Goal: Check status: Check status

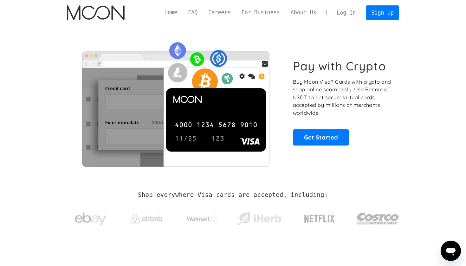
click at [348, 12] on link "Log In" at bounding box center [346, 13] width 30 height 14
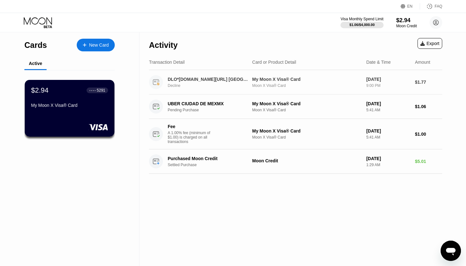
click at [218, 85] on div "Decline" at bounding box center [212, 85] width 88 height 4
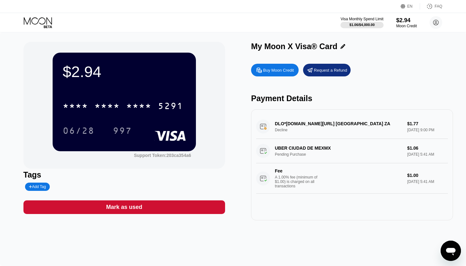
click at [417, 128] on div "DLO*BOLT.EU/O/2508170 Cape Town ZA Decline $1.77 Aug 16, 2025 9:00 PM" at bounding box center [352, 126] width 192 height 24
click at [351, 158] on div "UBER CIUDAD DE MEXMX Pending Purchase $1.06 Aug 04, 2025 5:41 AM Fee A 1.00% fe…" at bounding box center [352, 166] width 192 height 55
click at [325, 181] on div "Fee A 1.00% fee (minimum of $1.00) is charged on all transactions" at bounding box center [329, 178] width 146 height 20
click at [307, 138] on div "DLO*BOLT.EU/O/2508170 Cape Town ZA Decline $1.77 Aug 16, 2025 9:00 PM" at bounding box center [352, 126] width 192 height 24
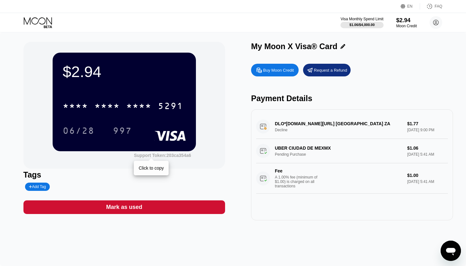
click at [151, 156] on div "Support Token: 203ca354a6" at bounding box center [162, 155] width 57 height 5
click at [450, 247] on icon "Open messaging window" at bounding box center [450, 250] width 11 height 11
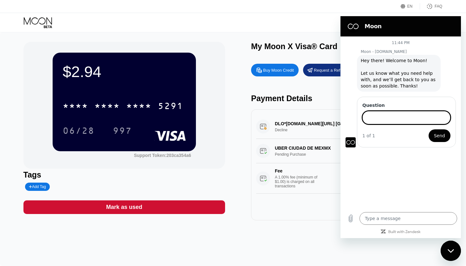
click at [255, 245] on div "$2.94 * * * * * * * * * * * * 5291 06/28 997 Support Token: 203ca354a6 Tags Add…" at bounding box center [233, 148] width 466 height 233
click at [253, 219] on div "DLO*BOLT.EU/O/2508170 Cape Town ZA Decline $1.77 Aug 16, 2025 9:00 PM UBER CIUD…" at bounding box center [352, 164] width 202 height 111
click at [448, 249] on icon "Close messaging window" at bounding box center [450, 251] width 7 height 4
type textarea "x"
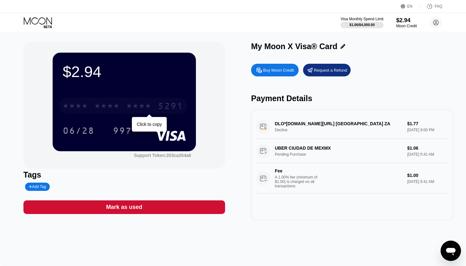
click at [137, 103] on div "* * * *" at bounding box center [138, 107] width 25 height 10
